Goal: Task Accomplishment & Management: Manage account settings

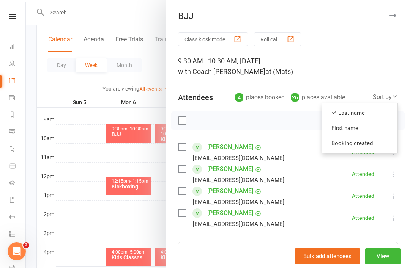
click at [393, 17] on icon "button" at bounding box center [393, 15] width 8 height 5
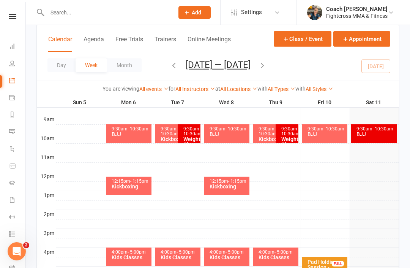
click at [17, 16] on link at bounding box center [12, 16] width 27 height 5
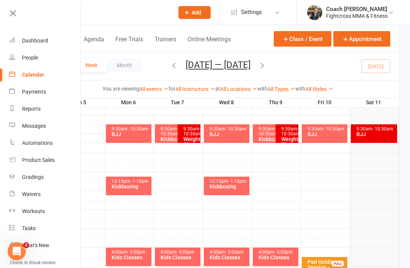
click at [27, 41] on div "Dashboard" at bounding box center [35, 41] width 26 height 6
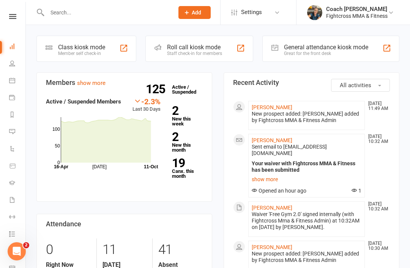
click at [273, 102] on li "Steven Smith Oct 11, 11:49 AM New prospect added: Steven Smith added by Fightcr…" at bounding box center [306, 115] width 116 height 29
click at [268, 110] on link "[PERSON_NAME]" at bounding box center [272, 107] width 41 height 6
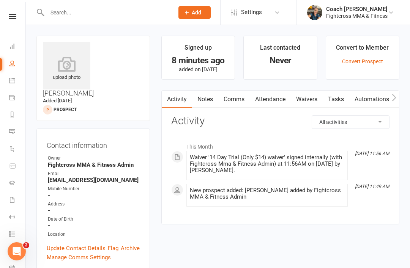
click at [18, 202] on link "Waivers" at bounding box center [17, 200] width 17 height 17
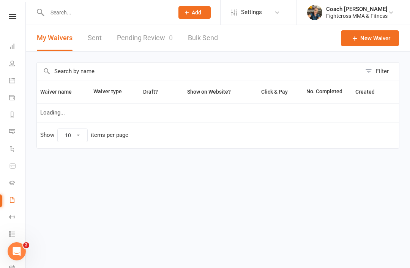
select select "50"
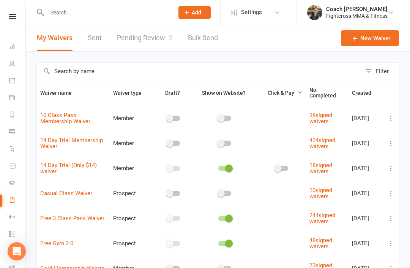
select select "50"
click at [146, 36] on link "Pending Review 2" at bounding box center [145, 38] width 56 height 26
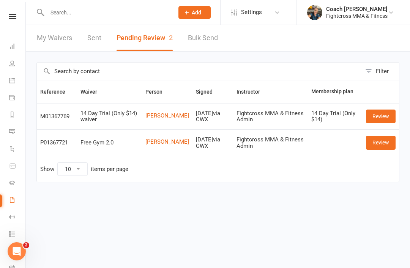
click at [378, 119] on link "Review" at bounding box center [381, 117] width 30 height 14
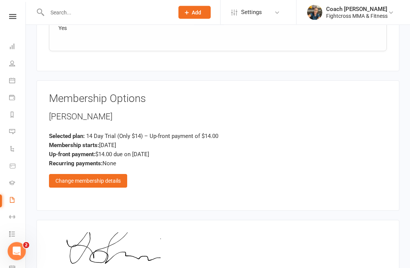
scroll to position [935, 0]
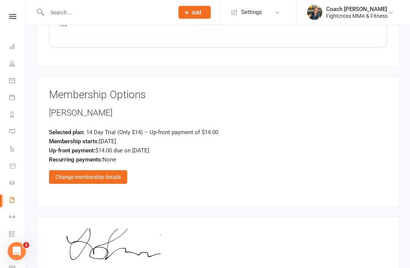
click at [90, 171] on div "Change membership details" at bounding box center [88, 178] width 78 height 14
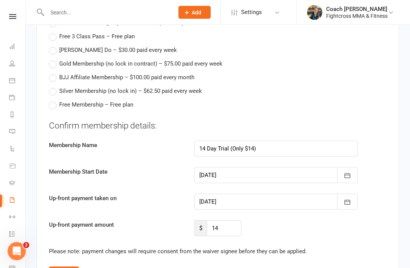
scroll to position [1293, 0]
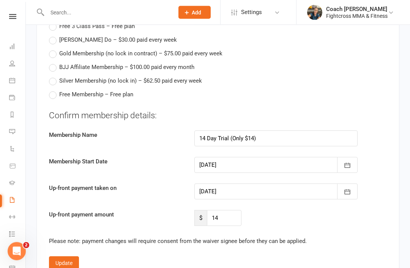
click at [347, 162] on icon "button" at bounding box center [347, 166] width 8 height 8
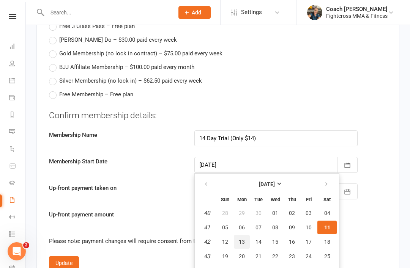
click at [244, 239] on span "13" at bounding box center [242, 242] width 6 height 6
type input "[DATE]"
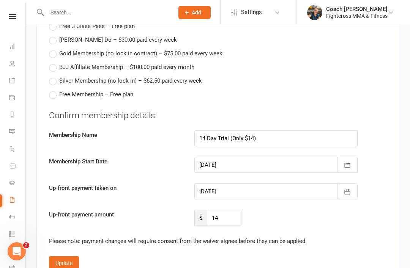
type input "[DATE]"
click at [68, 256] on button "Update" at bounding box center [64, 263] width 30 height 14
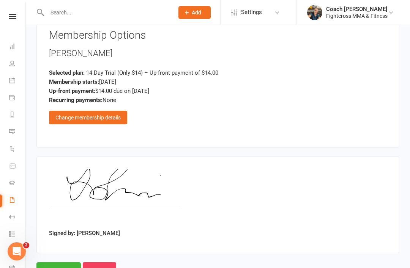
click at [61, 263] on input "Approve" at bounding box center [58, 271] width 44 height 16
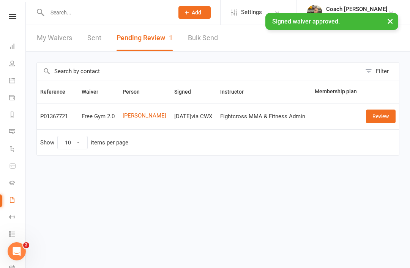
click at [15, 17] on icon at bounding box center [12, 16] width 7 height 5
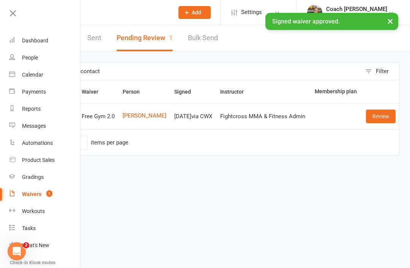
click at [33, 43] on div "Dashboard" at bounding box center [35, 41] width 26 height 6
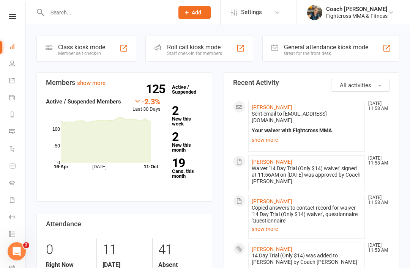
click at [267, 107] on link "[PERSON_NAME]" at bounding box center [272, 107] width 41 height 6
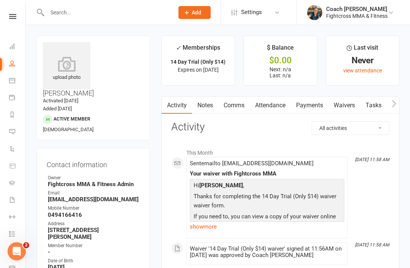
click at [314, 108] on link "Payments" at bounding box center [310, 105] width 38 height 17
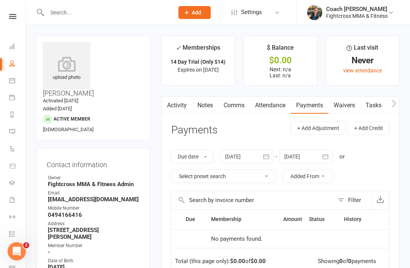
click at [234, 107] on link "Comms" at bounding box center [233, 105] width 31 height 17
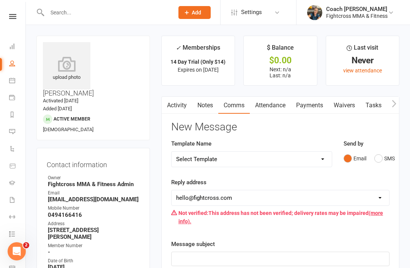
click at [380, 158] on button "SMS" at bounding box center [384, 158] width 20 height 14
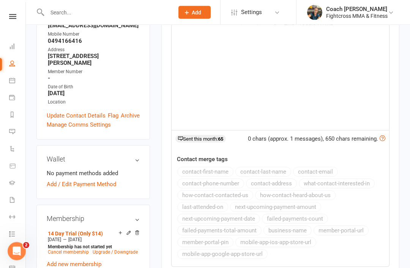
scroll to position [174, 0]
click at [217, 62] on div "﻿" at bounding box center [279, 73] width 217 height 114
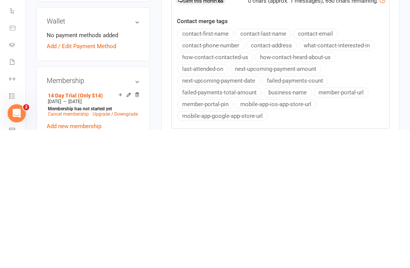
click at [355, 236] on button "member-portal-url" at bounding box center [340, 231] width 55 height 10
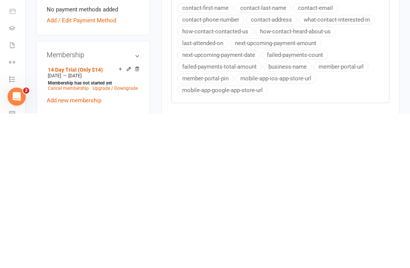
scroll to position [184, 0]
click at [206, 238] on button "member-portal-pin" at bounding box center [205, 233] width 56 height 10
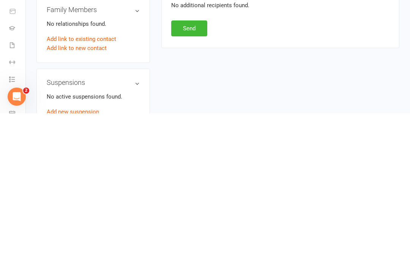
click at [192, 175] on button "Send" at bounding box center [189, 183] width 36 height 16
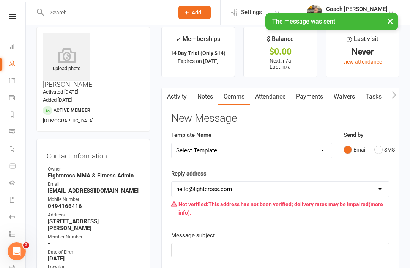
scroll to position [0, 0]
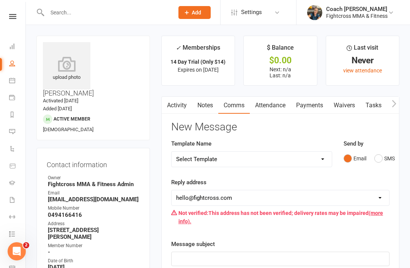
click at [312, 107] on link "Payments" at bounding box center [310, 105] width 38 height 17
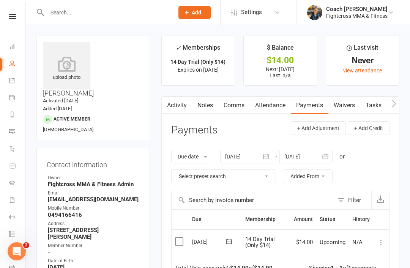
click at [181, 240] on label at bounding box center [180, 242] width 10 height 8
click at [180, 238] on input "checkbox" at bounding box center [177, 238] width 5 height 0
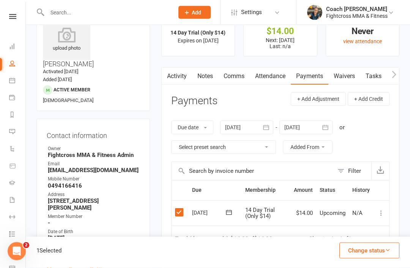
click at [382, 259] on button "Change status" at bounding box center [369, 251] width 60 height 16
click at [356, 208] on link "Paid (POS)" at bounding box center [361, 199] width 75 height 15
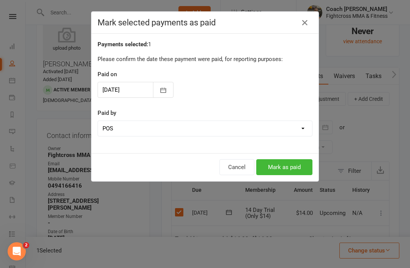
click at [287, 170] on button "Mark as paid" at bounding box center [284, 167] width 56 height 16
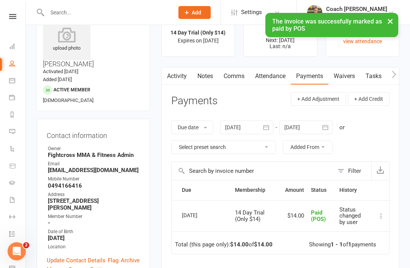
scroll to position [0, 0]
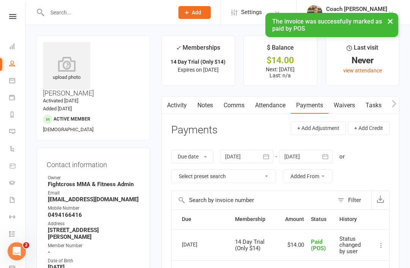
click at [11, 19] on icon at bounding box center [12, 16] width 7 height 5
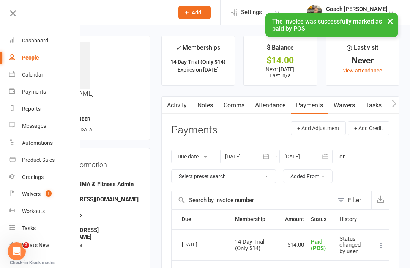
click at [31, 44] on link "Dashboard" at bounding box center [45, 40] width 72 height 17
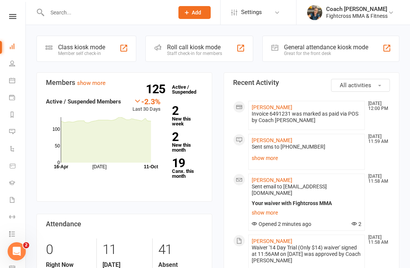
click at [15, 15] on icon at bounding box center [12, 16] width 7 height 5
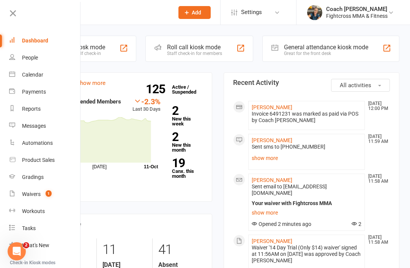
click at [35, 43] on div "Dashboard" at bounding box center [35, 41] width 26 height 6
